Goal: Task Accomplishment & Management: Manage account settings

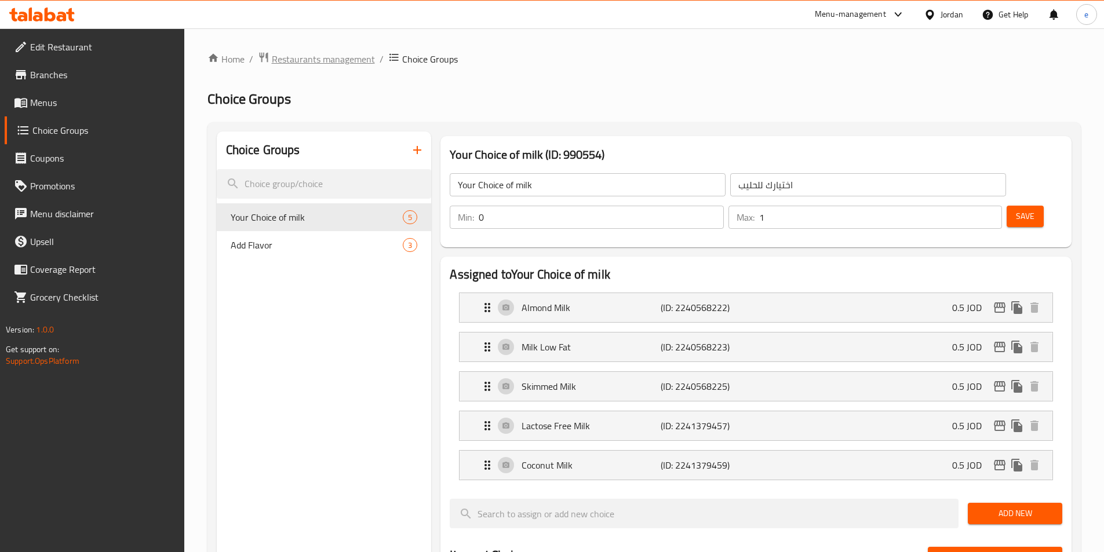
click at [324, 61] on span "Restaurants management" at bounding box center [323, 59] width 103 height 14
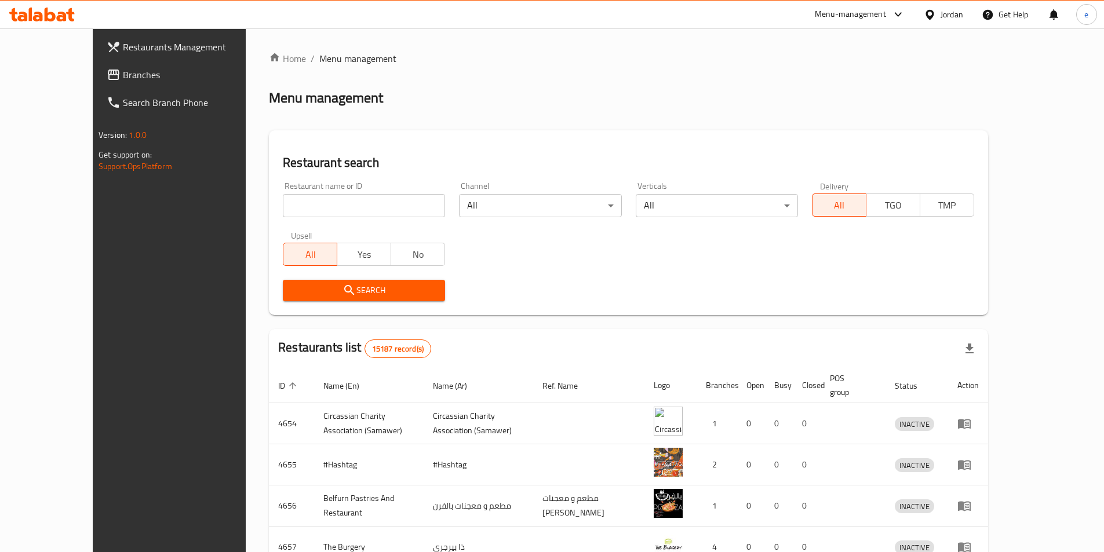
click at [97, 64] on link "Branches" at bounding box center [187, 75] width 180 height 28
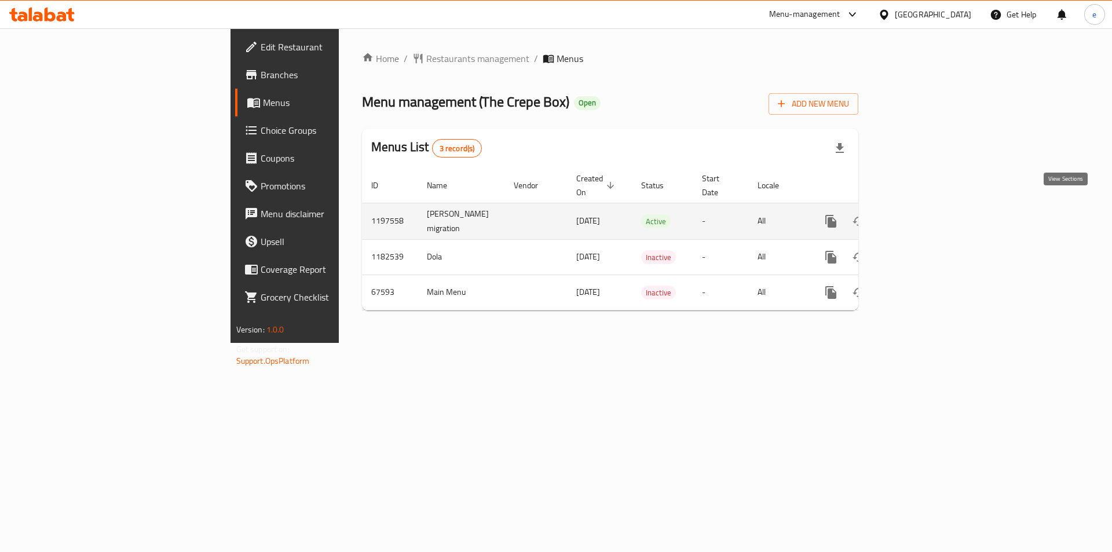
click at [922, 214] on icon "enhanced table" at bounding box center [915, 221] width 14 height 14
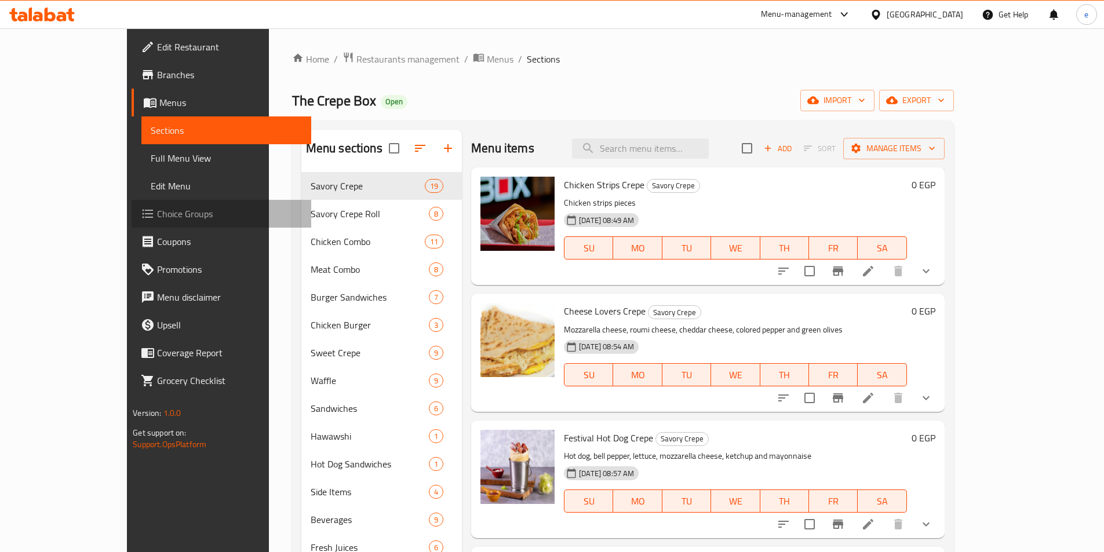
click at [157, 216] on span "Choice Groups" at bounding box center [229, 214] width 145 height 14
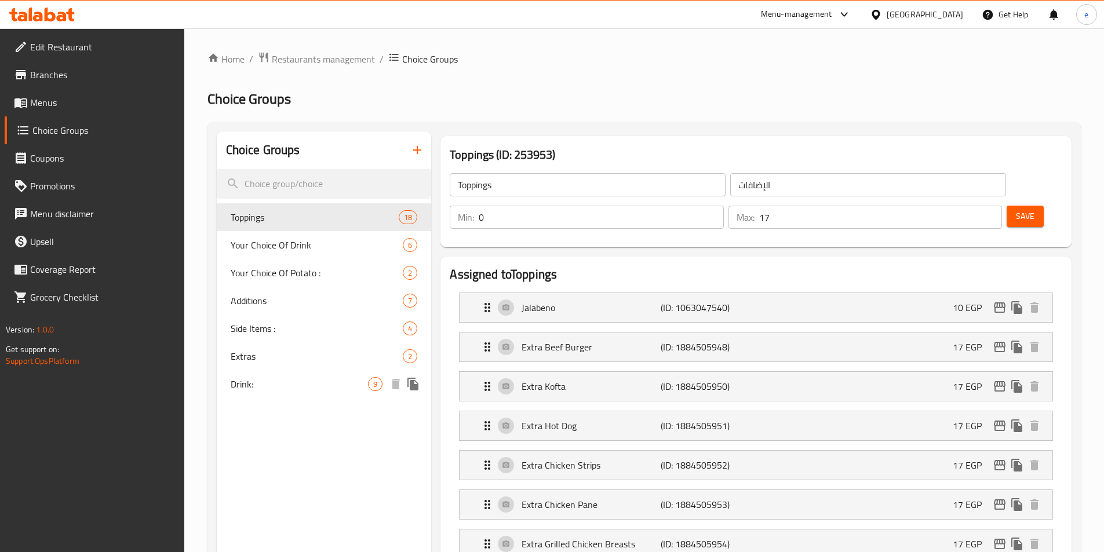
click at [258, 384] on span "Drink:" at bounding box center [300, 384] width 138 height 14
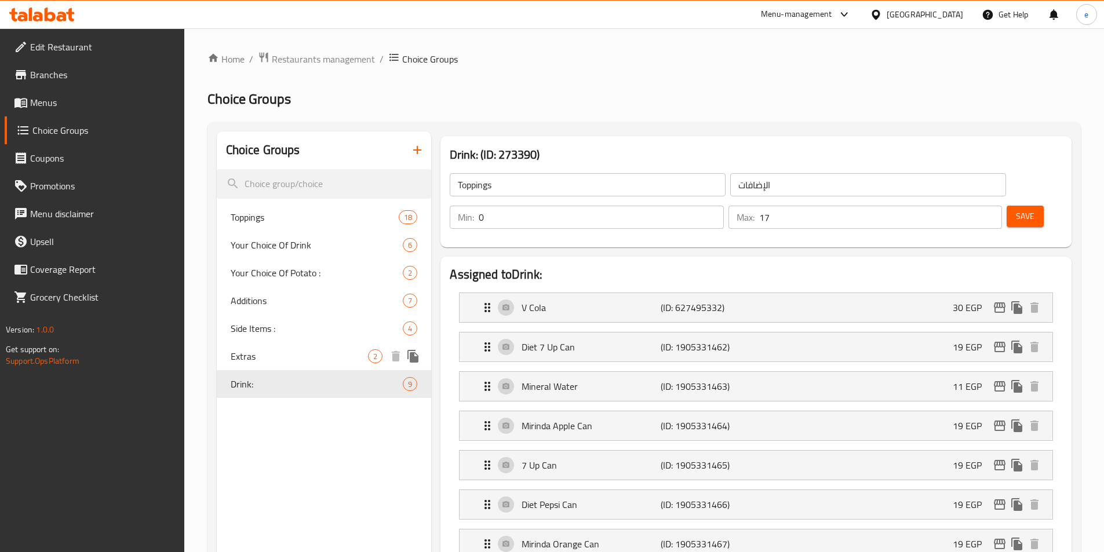
type input "Drink:"
type input "المشروب:"
type input "8"
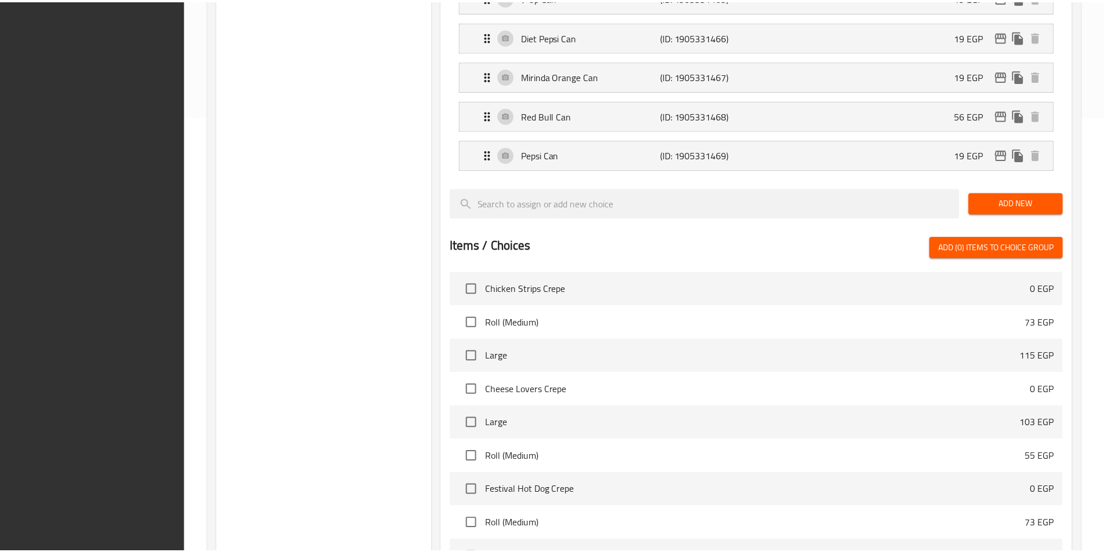
scroll to position [610, 0]
